Goal: Navigation & Orientation: Find specific page/section

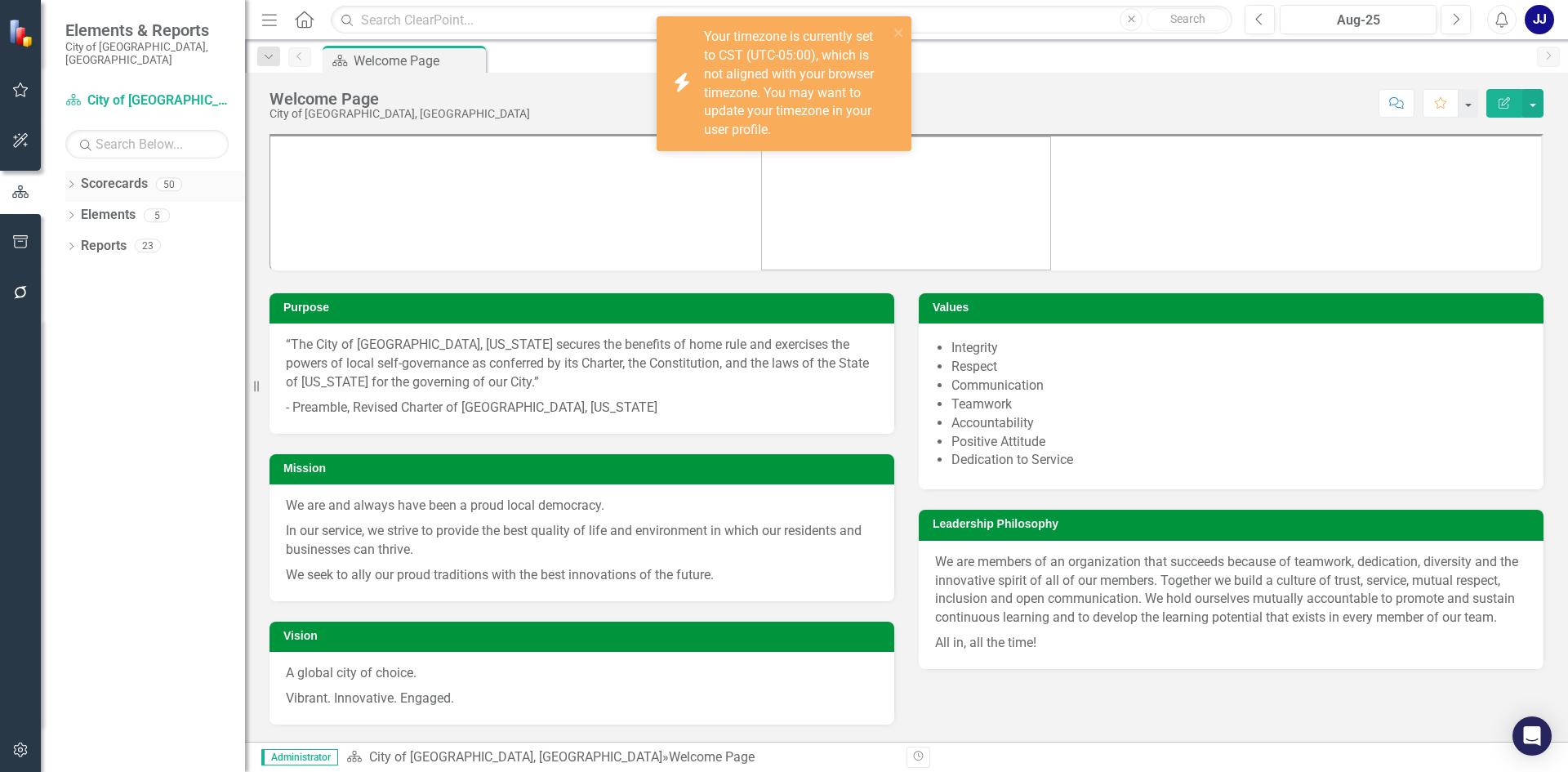
click at [76, 181] on icon "Dropdown" at bounding box center [72, 185] width 12 height 9
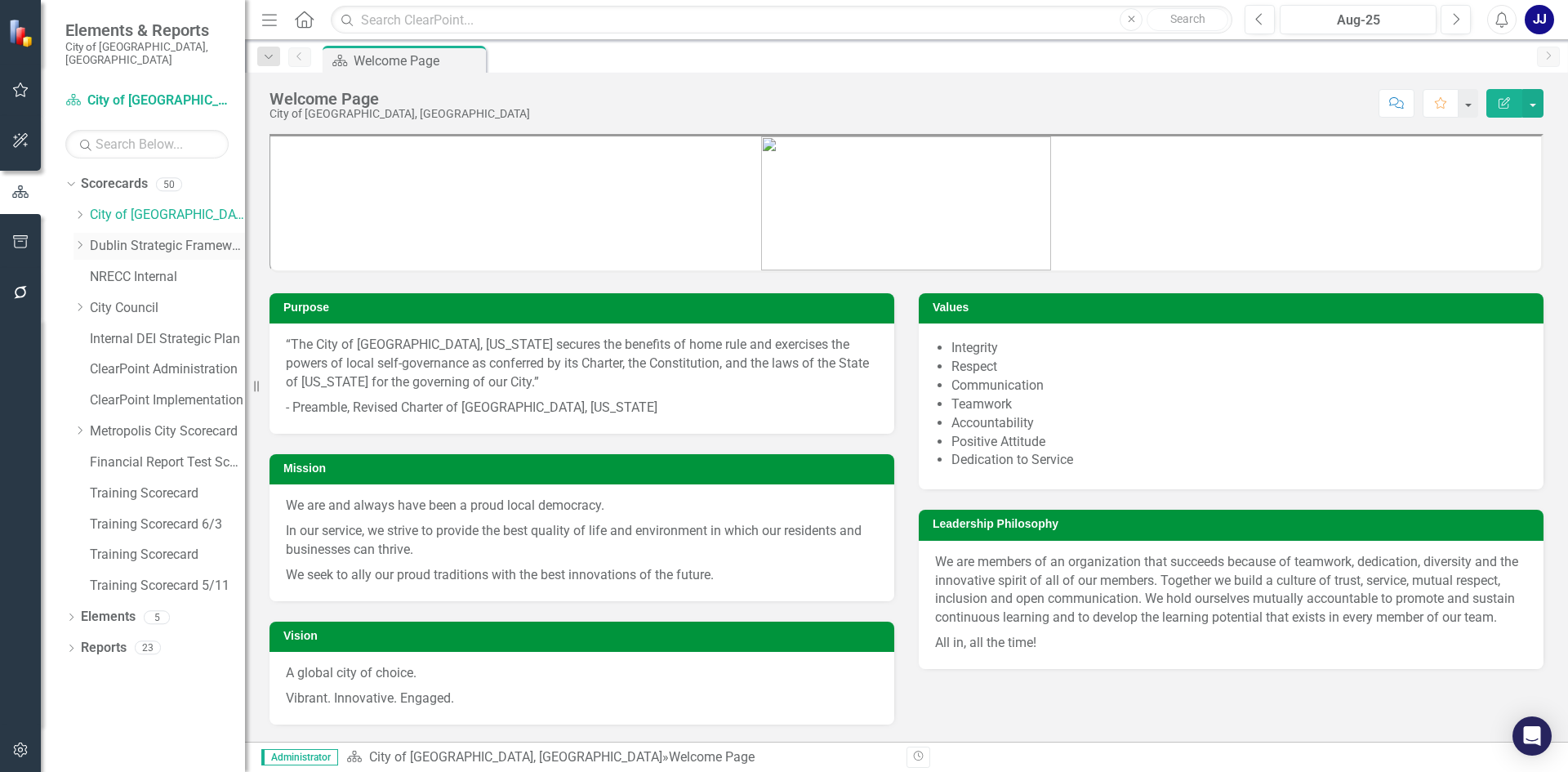
click at [80, 232] on div "Dropdown Dublin Strategic Framework" at bounding box center [159, 245] width 172 height 27
click at [79, 239] on div "Dropdown" at bounding box center [79, 246] width 12 height 14
drag, startPoint x: 71, startPoint y: 235, endPoint x: 62, endPoint y: 235, distance: 9.0
click at [62, 235] on div "Dropdown Scorecards 50 Dropdown City of [GEOGRAPHIC_DATA], [GEOGRAPHIC_DATA] Ci…" at bounding box center [142, 471] width 204 height 601
click at [72, 226] on div "Dropdown Scorecards 50 Dropdown City of [GEOGRAPHIC_DATA], [GEOGRAPHIC_DATA] Ci…" at bounding box center [155, 433] width 180 height 525
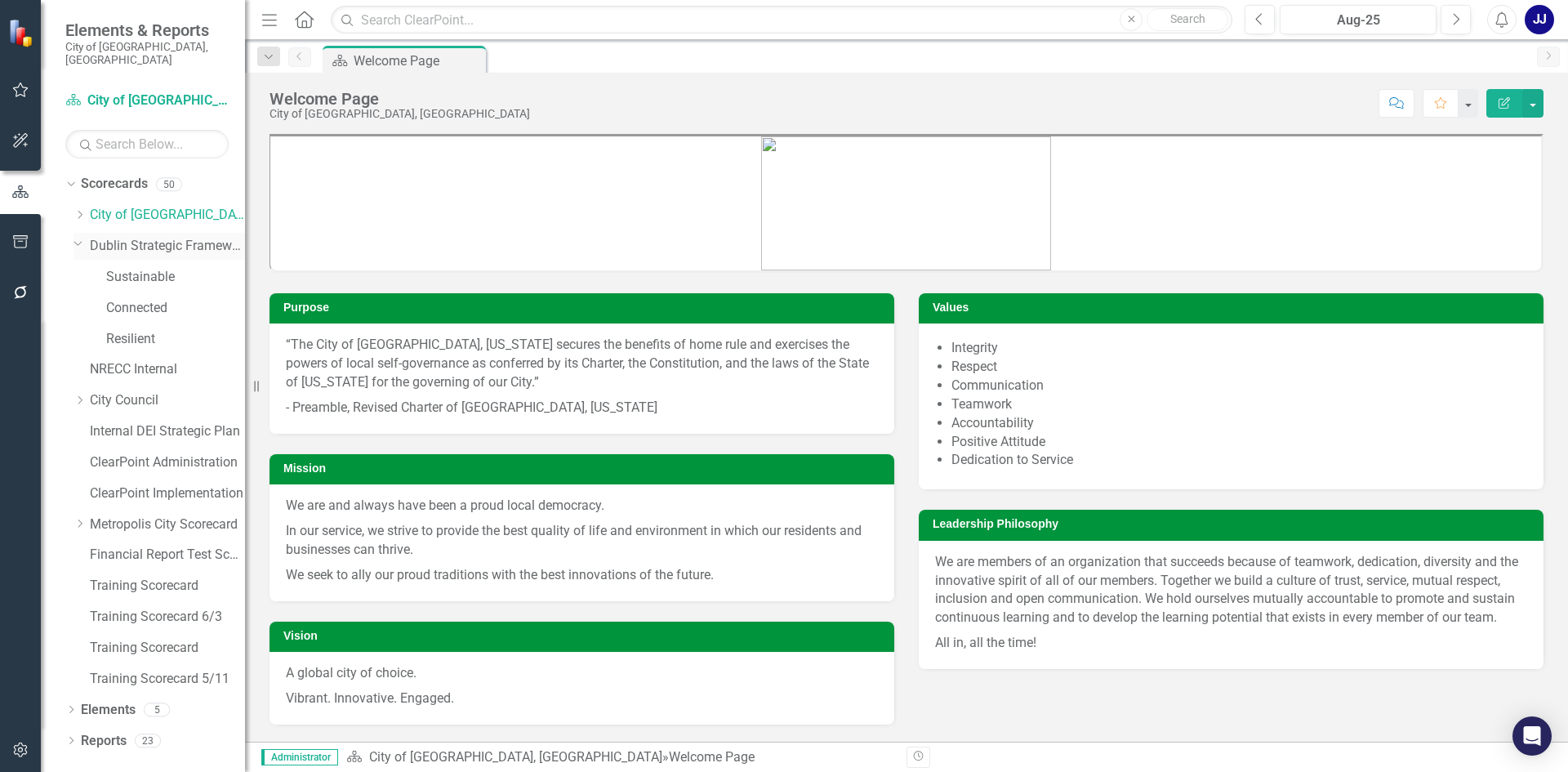
click at [80, 236] on icon "Dropdown" at bounding box center [78, 242] width 10 height 12
click at [81, 209] on div "Dropdown" at bounding box center [79, 216] width 12 height 14
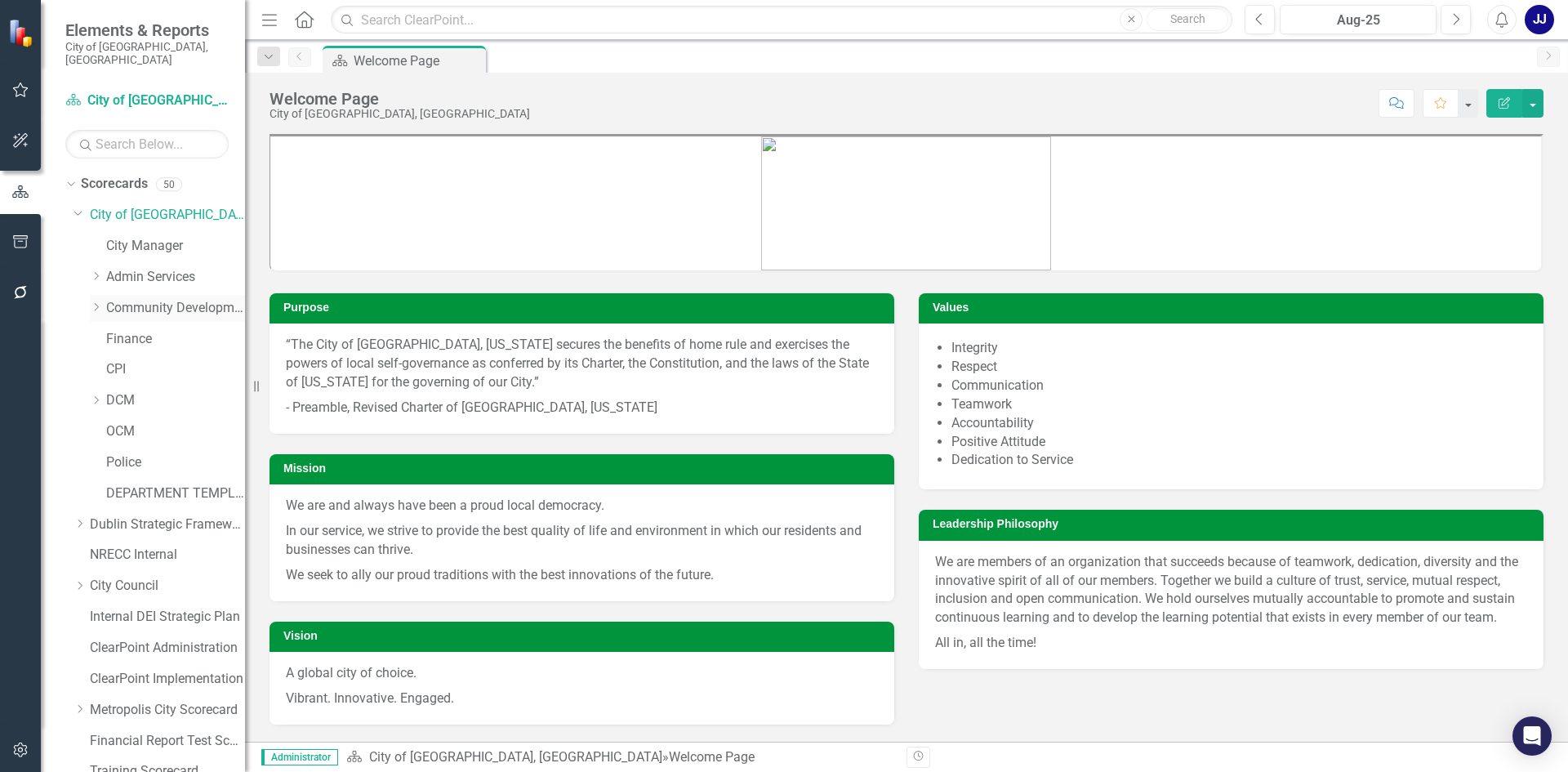
click at [107, 299] on link "Community Development" at bounding box center [176, 308] width 139 height 19
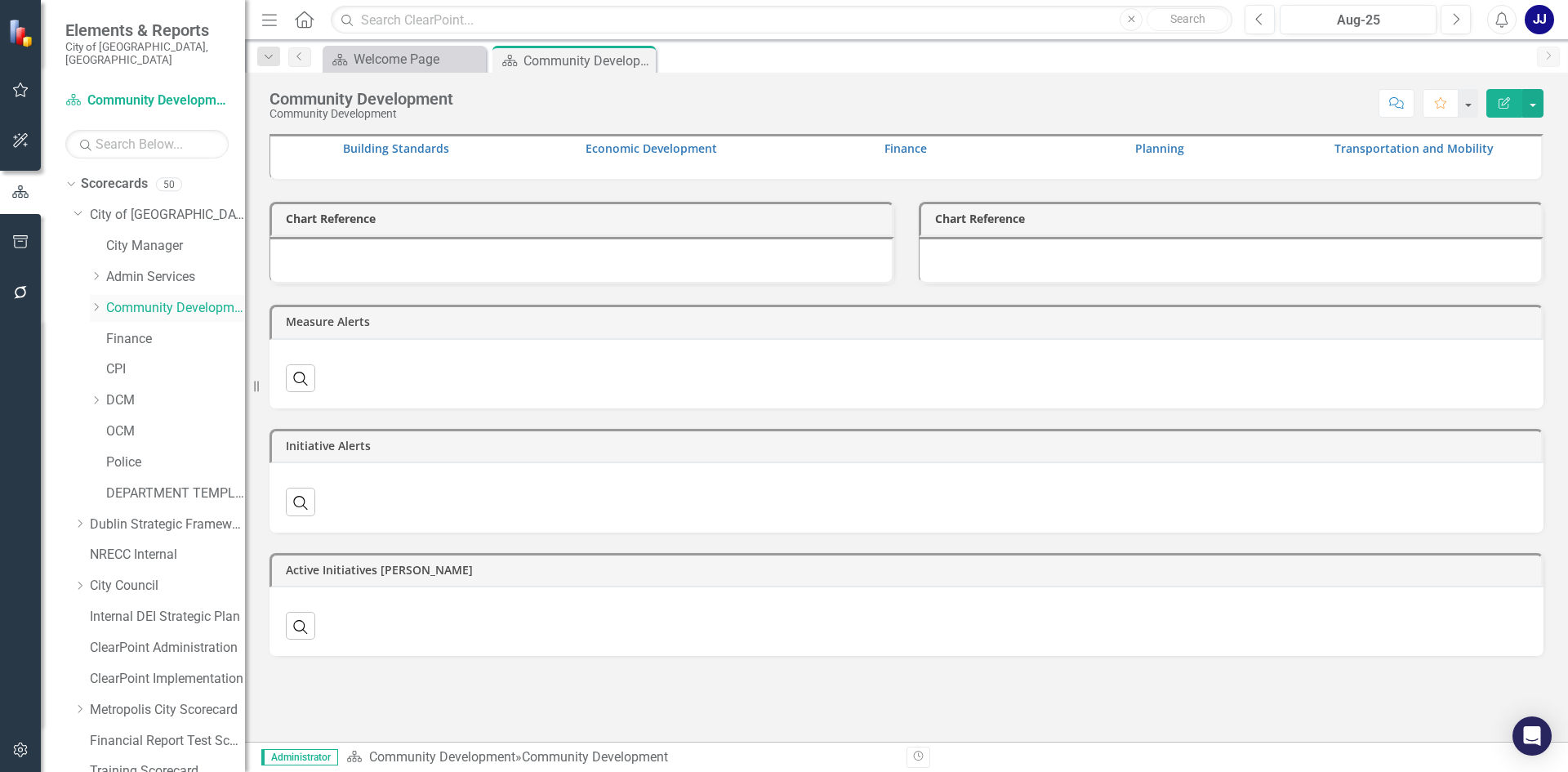
click at [91, 302] on icon "Dropdown" at bounding box center [95, 307] width 12 height 10
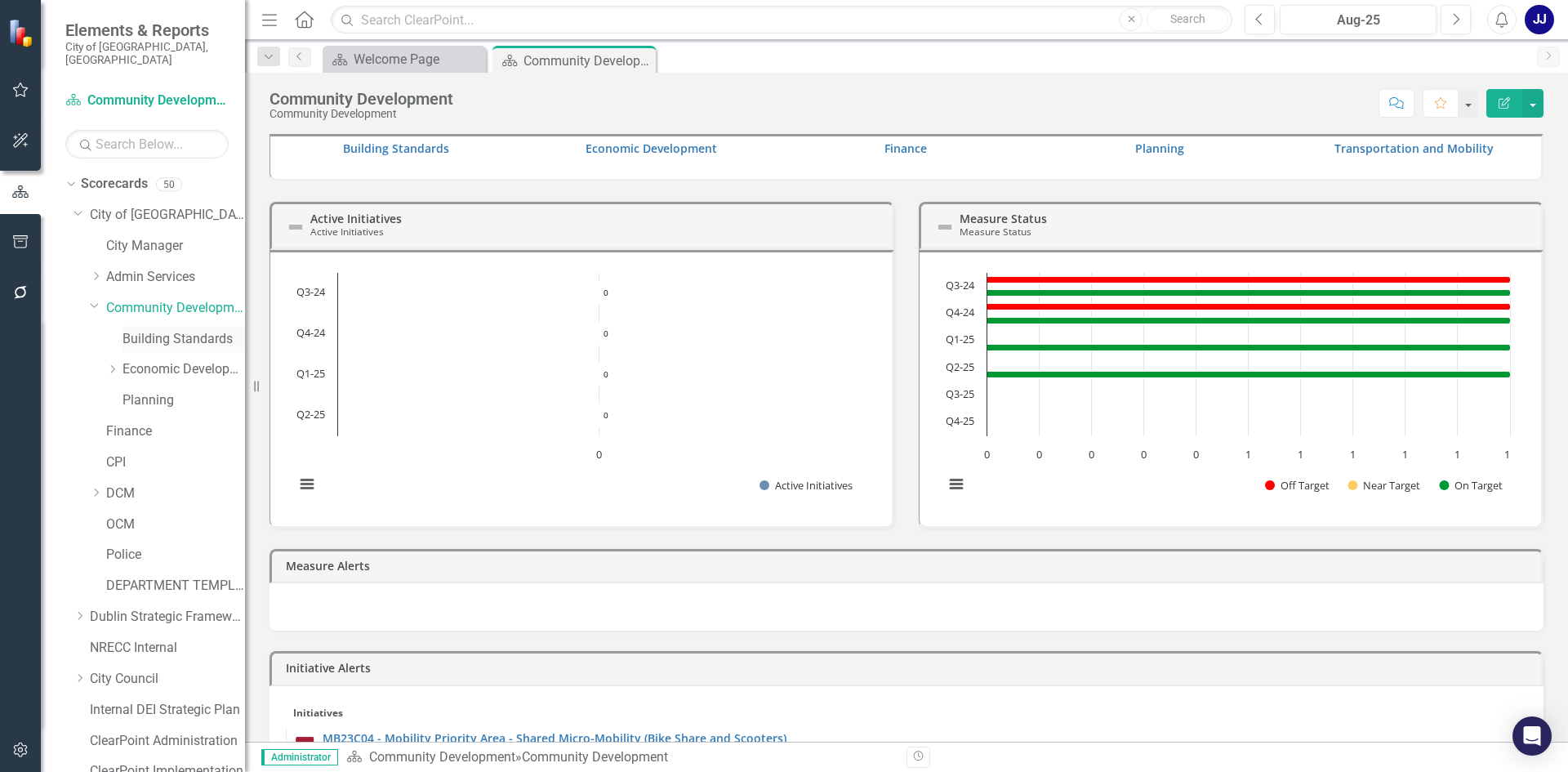
click at [158, 330] on link "Building Standards" at bounding box center [183, 339] width 122 height 19
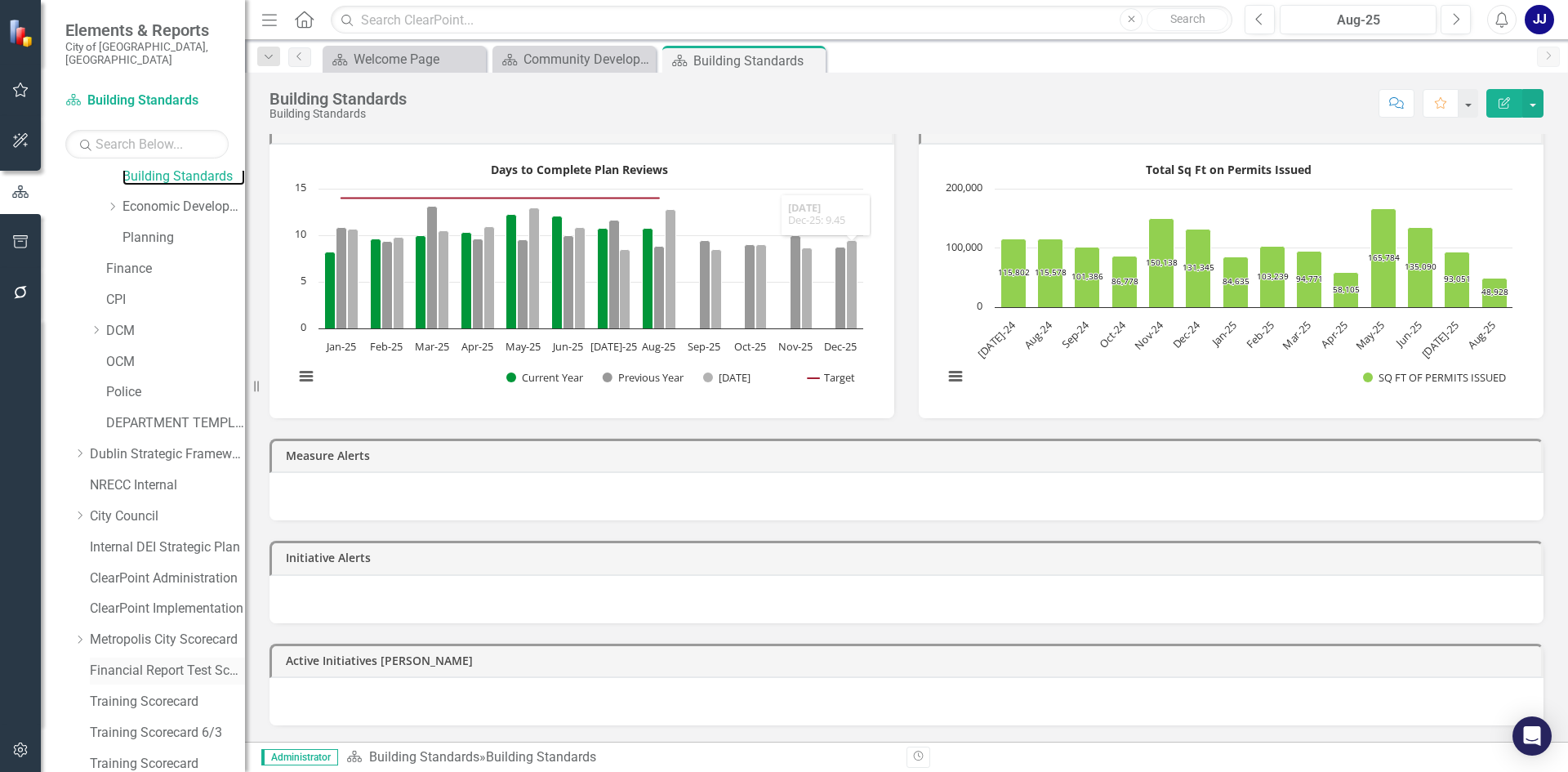
scroll to position [251, 0]
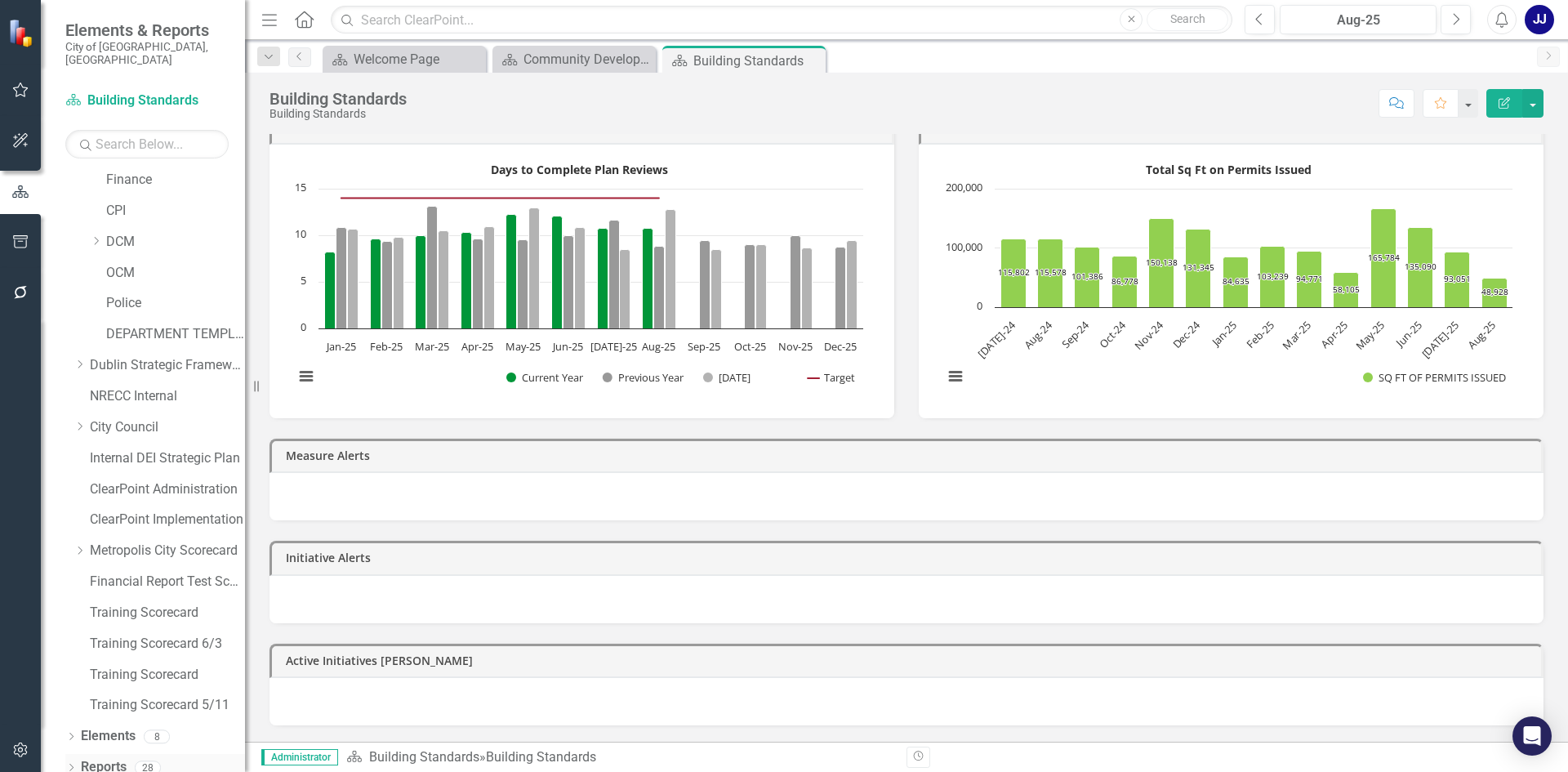
click at [80, 758] on link "Reports" at bounding box center [103, 767] width 46 height 19
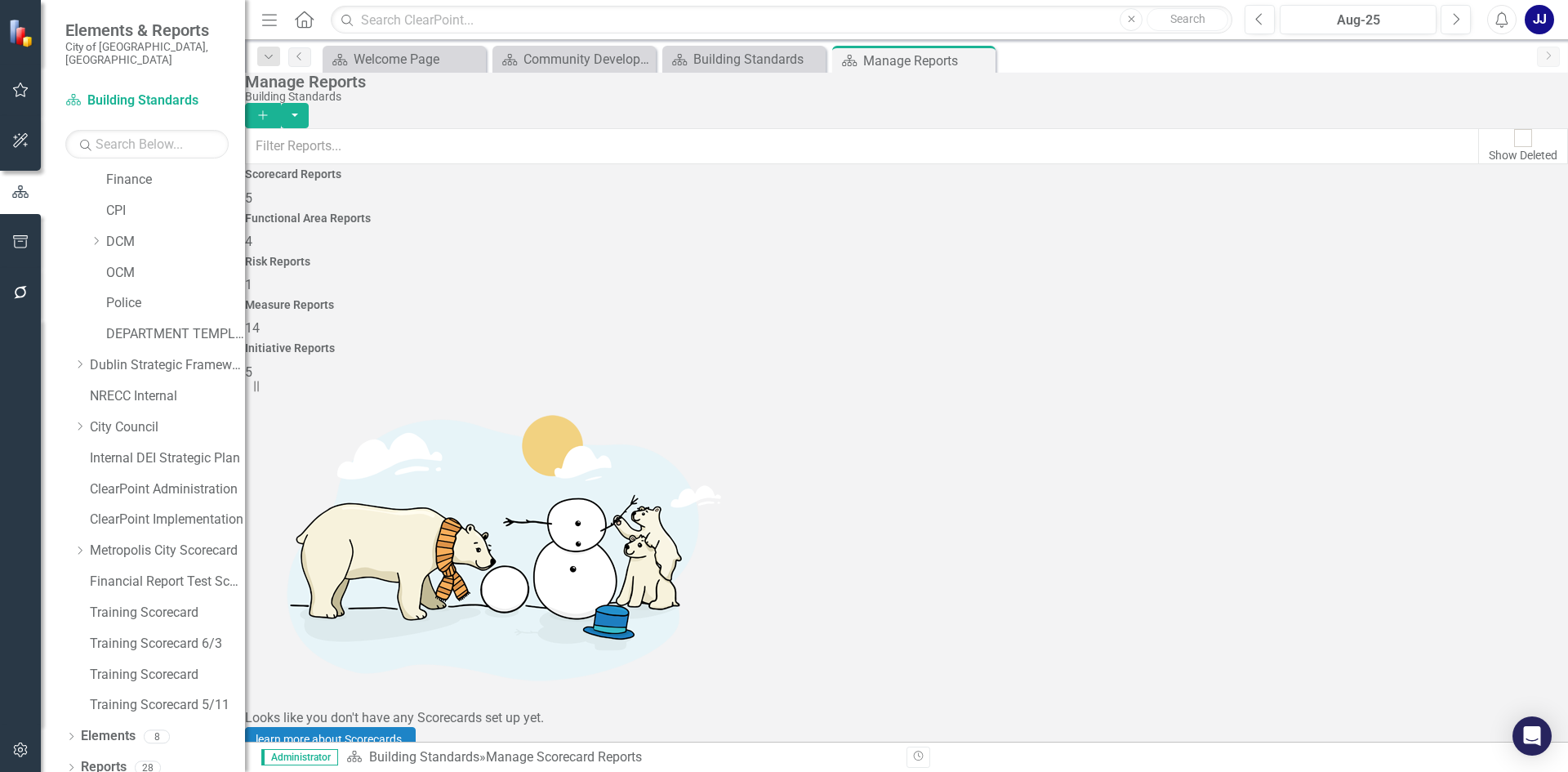
click at [356, 771] on link "Building Standards" at bounding box center [301, 780] width 111 height 16
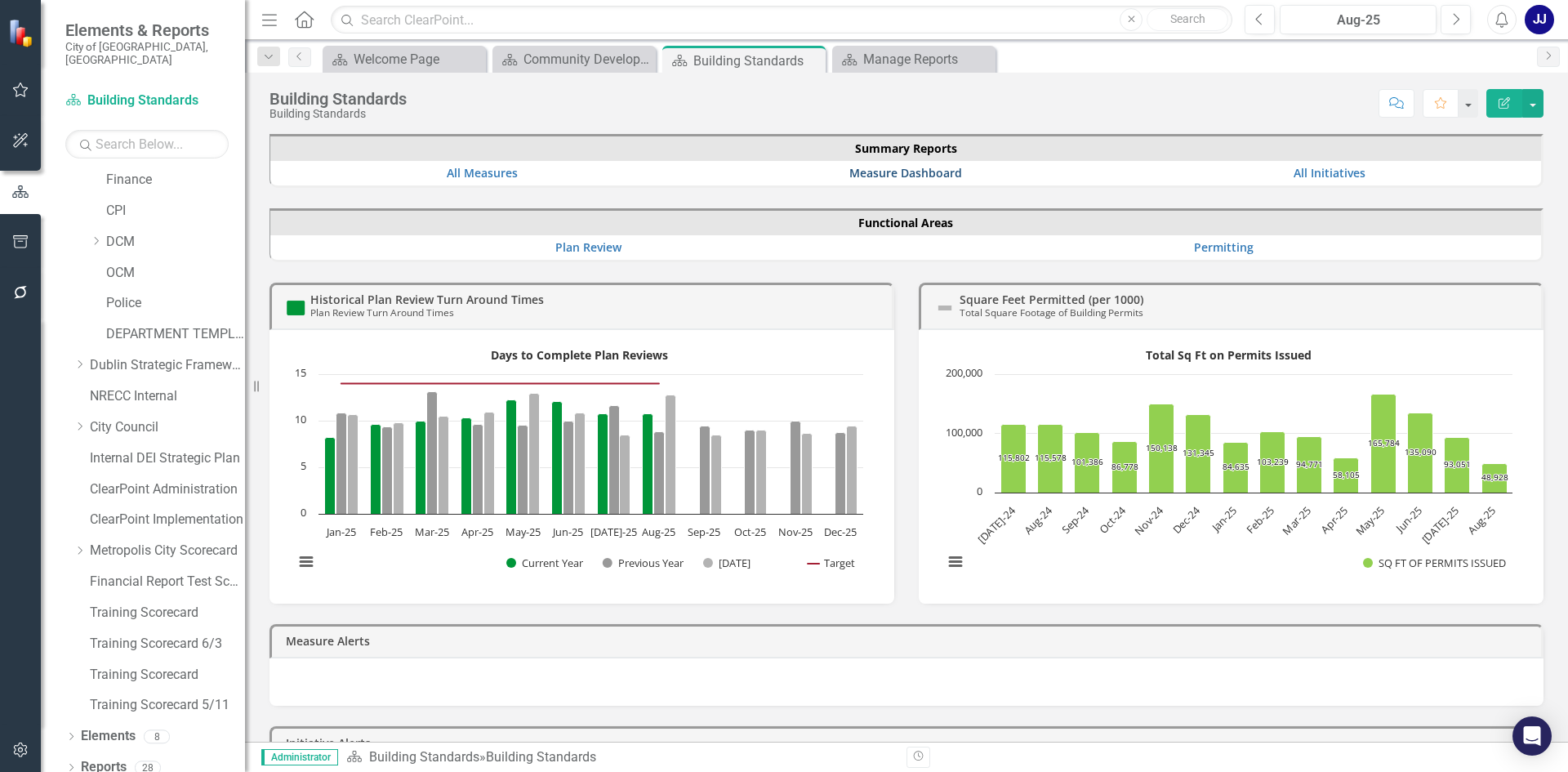
click at [890, 166] on link "Measure Dashboard" at bounding box center [905, 173] width 112 height 16
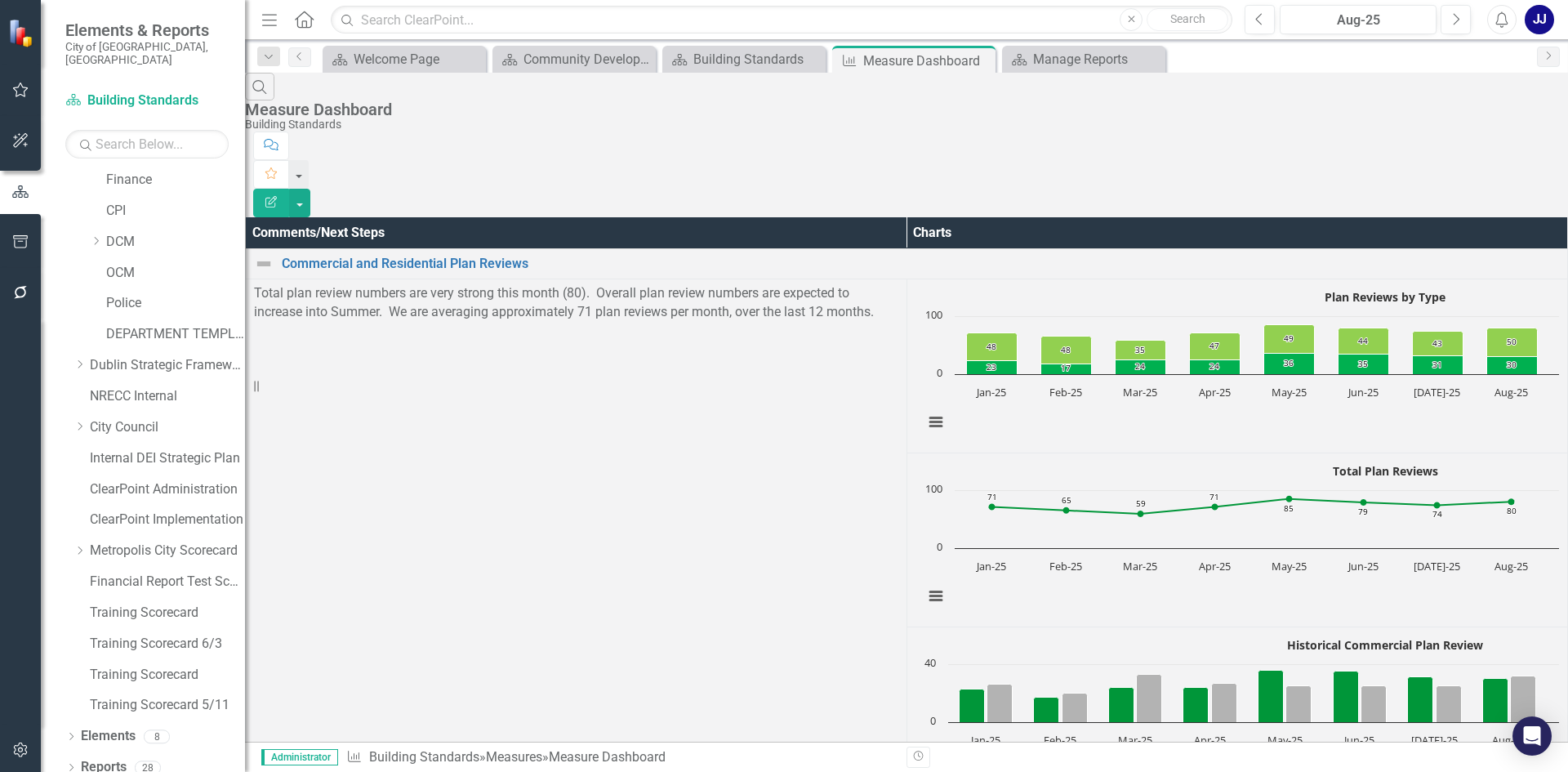
scroll to position [1236, 0]
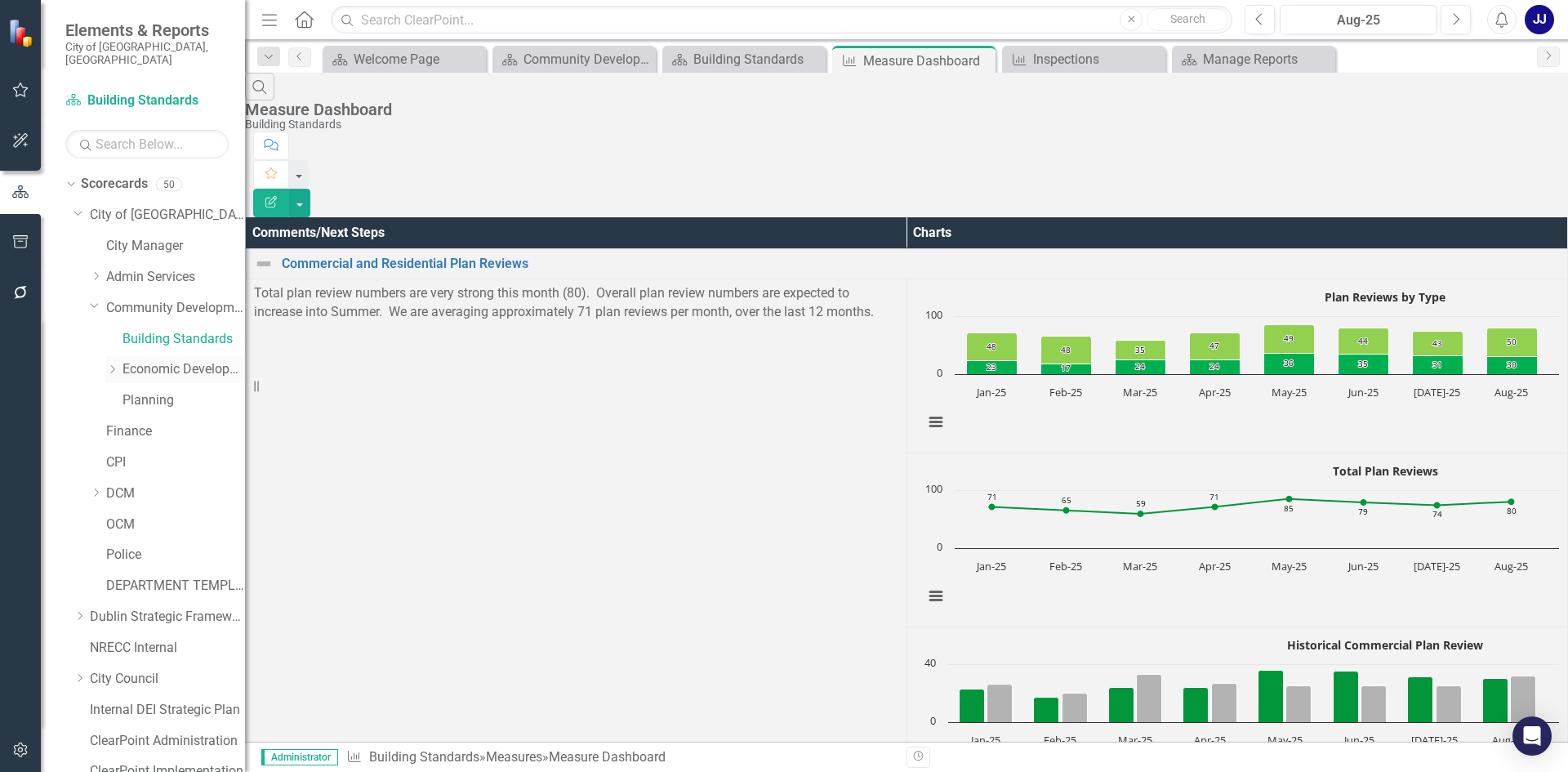
click at [137, 360] on link "Economic Development" at bounding box center [183, 369] width 122 height 19
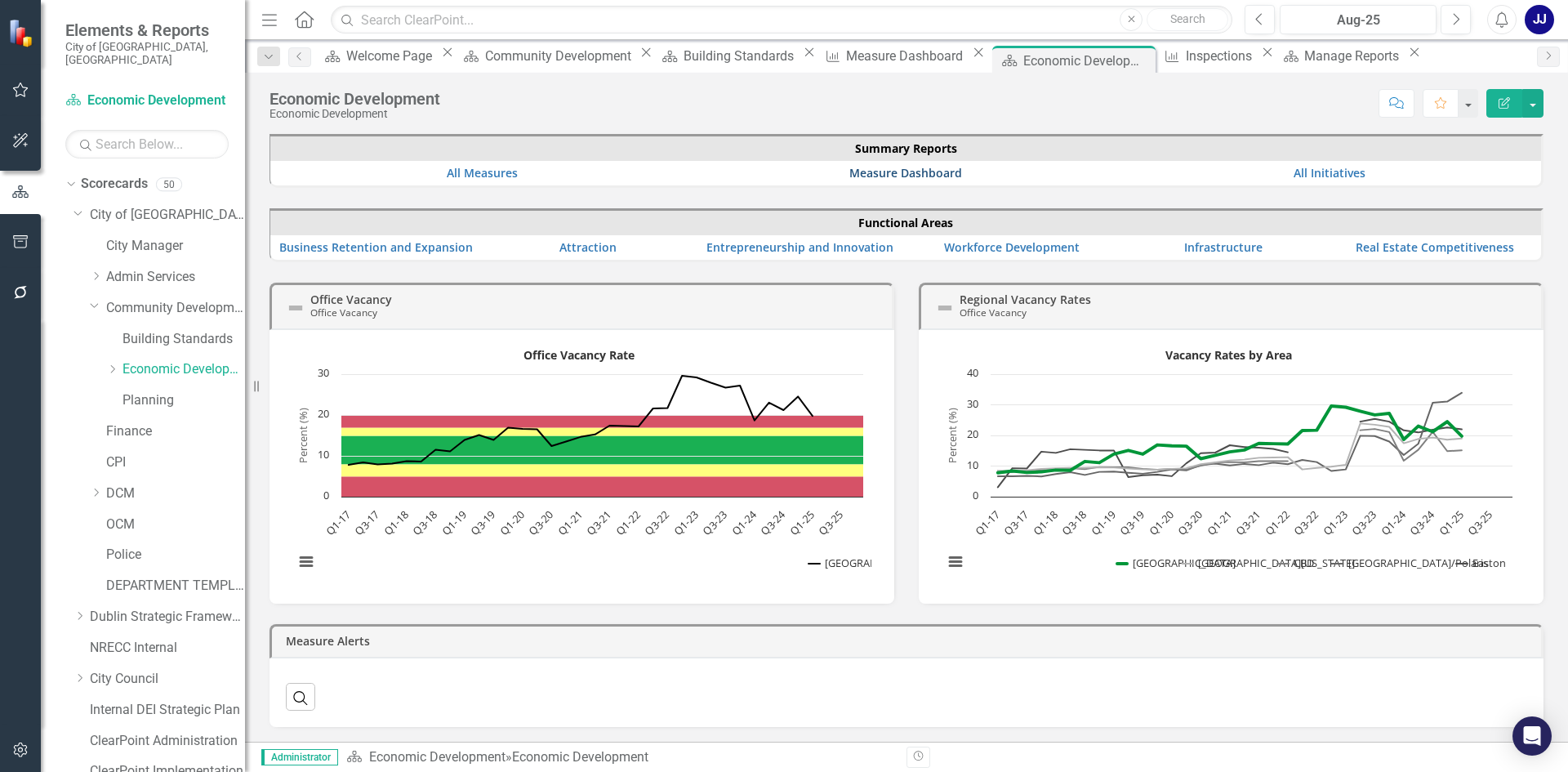
click at [886, 172] on link "Measure Dashboard" at bounding box center [905, 173] width 112 height 16
